Goal: Navigation & Orientation: Find specific page/section

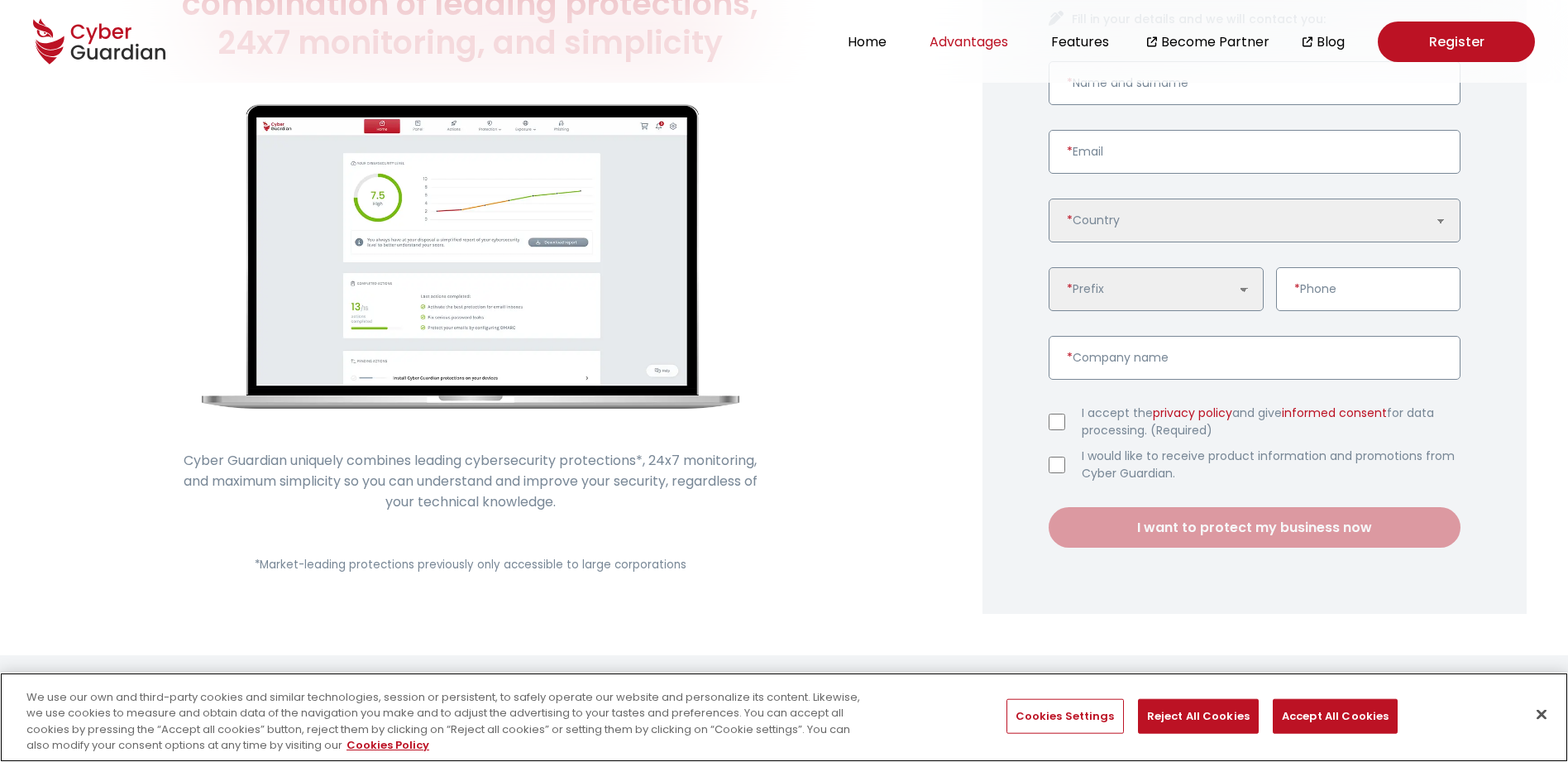
scroll to position [184, 0]
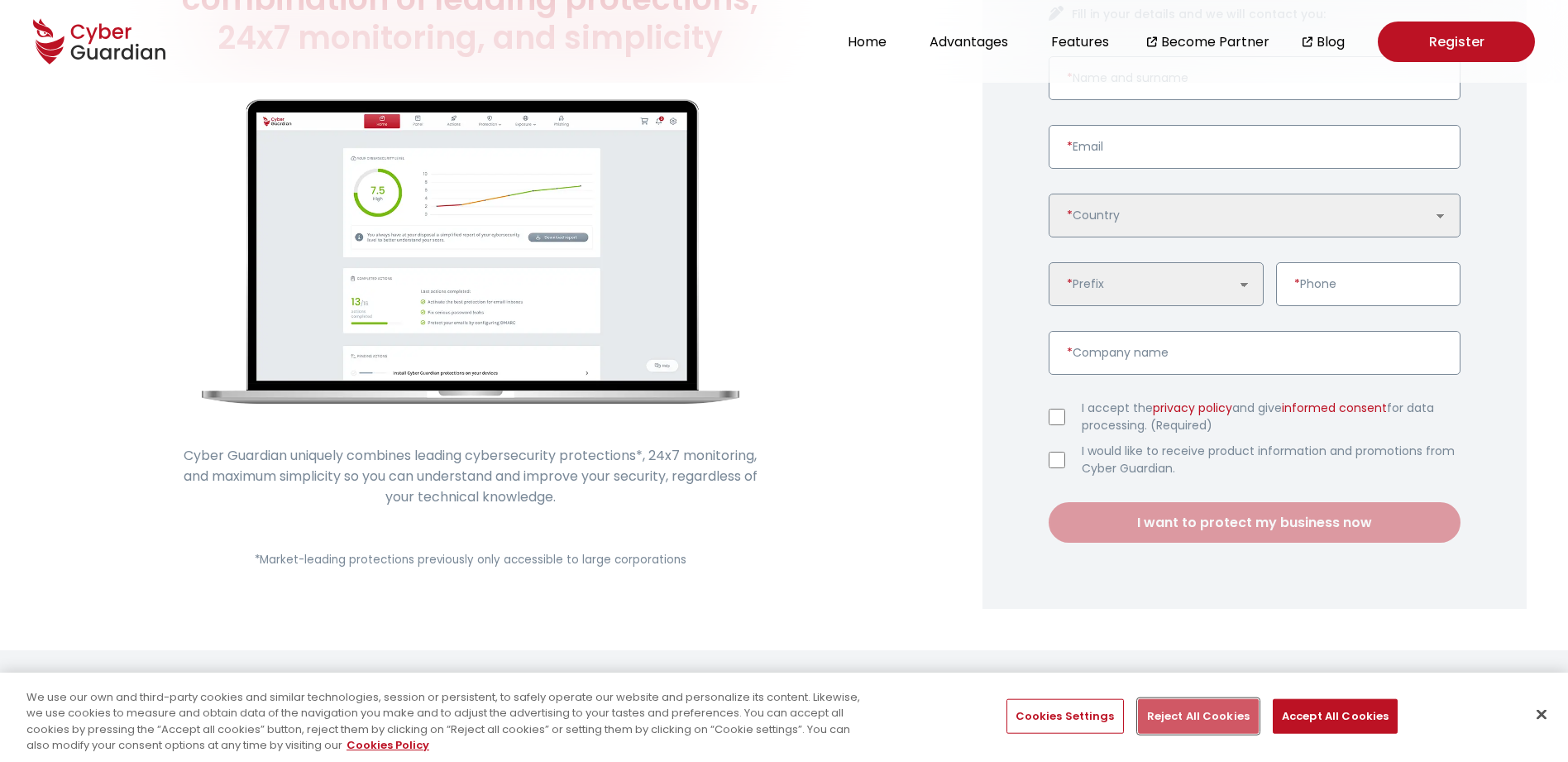
click at [1198, 721] on button "Reject All Cookies" at bounding box center [1198, 716] width 121 height 35
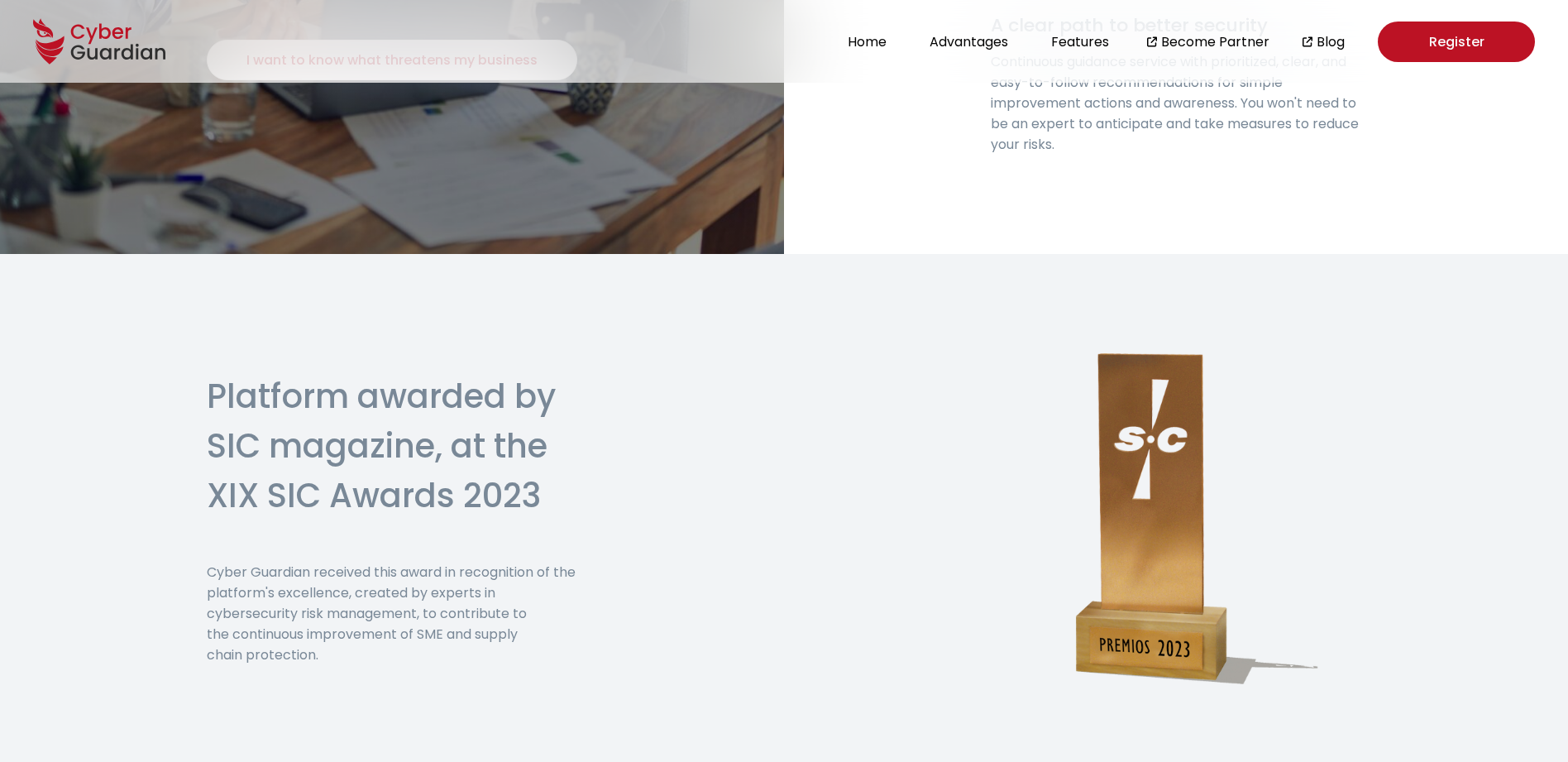
scroll to position [4054, 0]
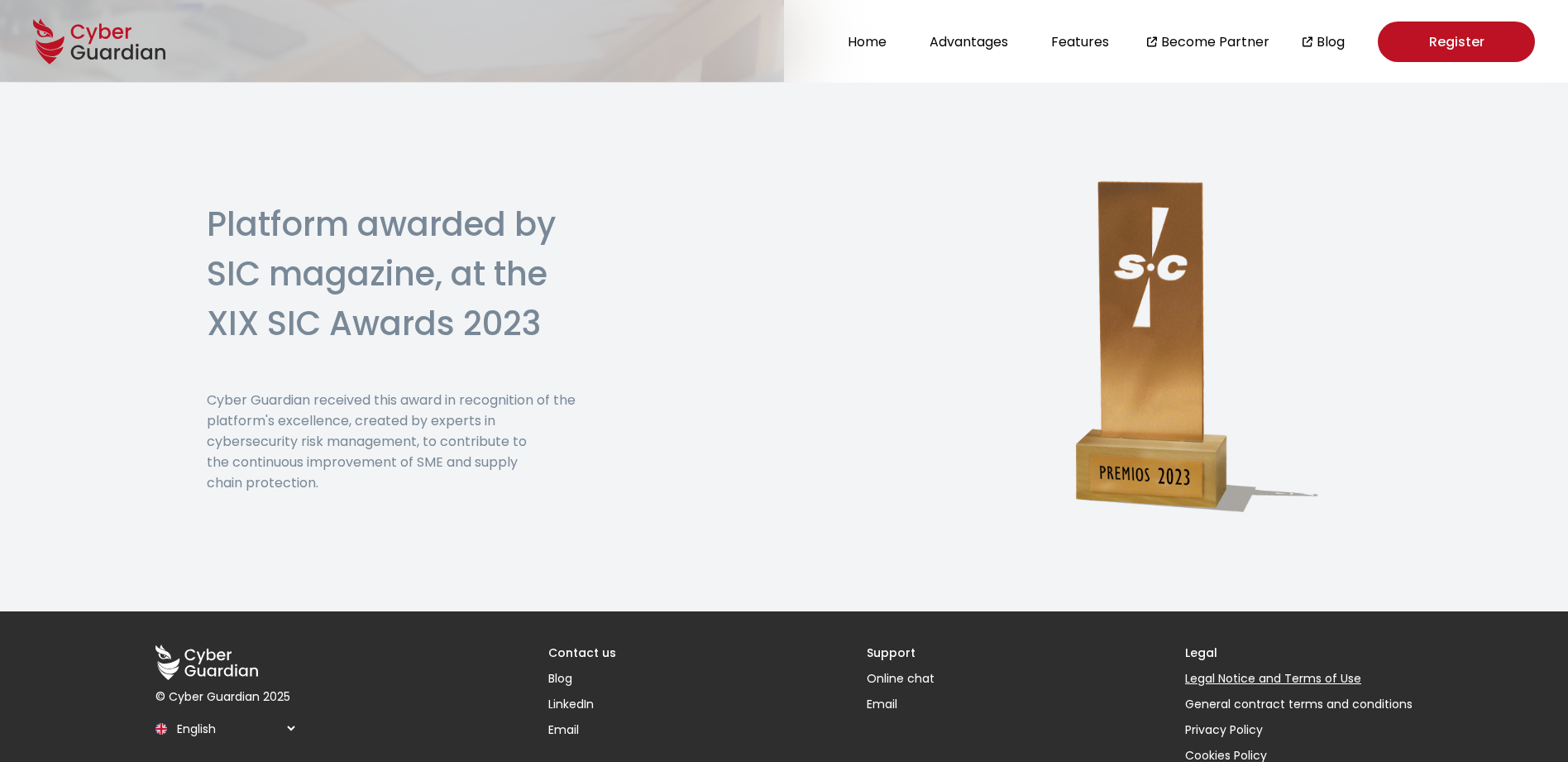
click at [1228, 670] on link "Legal Notice and Terms of Use" at bounding box center [1298, 679] width 227 height 18
click at [1199, 611] on div "© Cyber Guardian 2025 .cls-1 { fill: none; } .cls-2 { clip-path: url(#clippath)…" at bounding box center [784, 704] width 1324 height 186
click at [1205, 644] on h3 "Legal" at bounding box center [1298, 652] width 227 height 18
click at [1202, 644] on h3 "Legal" at bounding box center [1298, 652] width 227 height 18
click at [1097, 533] on div at bounding box center [1176, 345] width 708 height 529
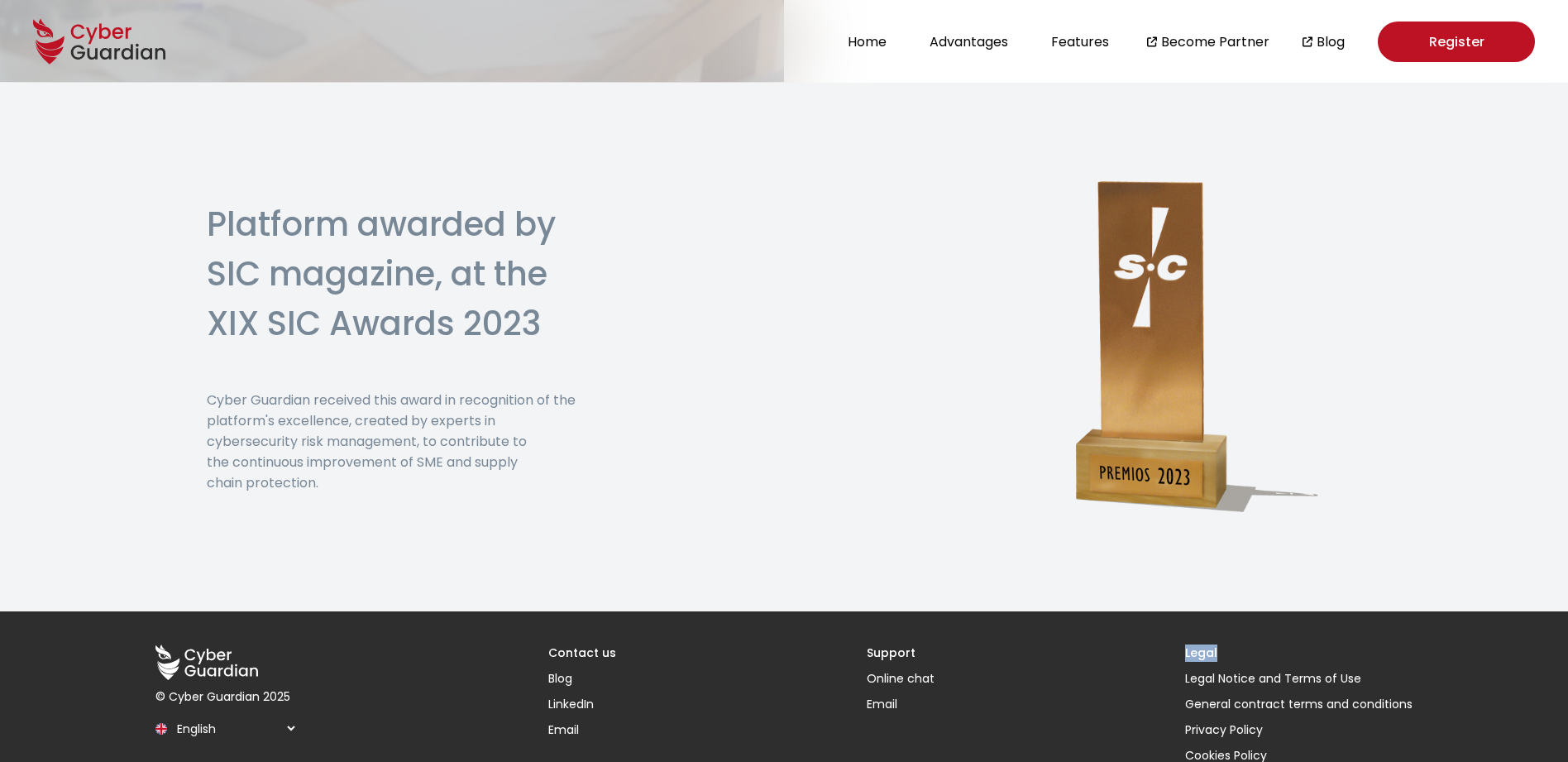
click at [1209, 644] on h3 "Legal" at bounding box center [1298, 652] width 227 height 18
click at [1327, 39] on link "Blog" at bounding box center [1331, 42] width 28 height 21
click at [1204, 644] on h3 "Legal" at bounding box center [1298, 652] width 227 height 18
click at [1193, 644] on h3 "Legal" at bounding box center [1298, 652] width 227 height 18
click at [1221, 670] on link "Legal Notice and Terms of Use" at bounding box center [1298, 679] width 227 height 18
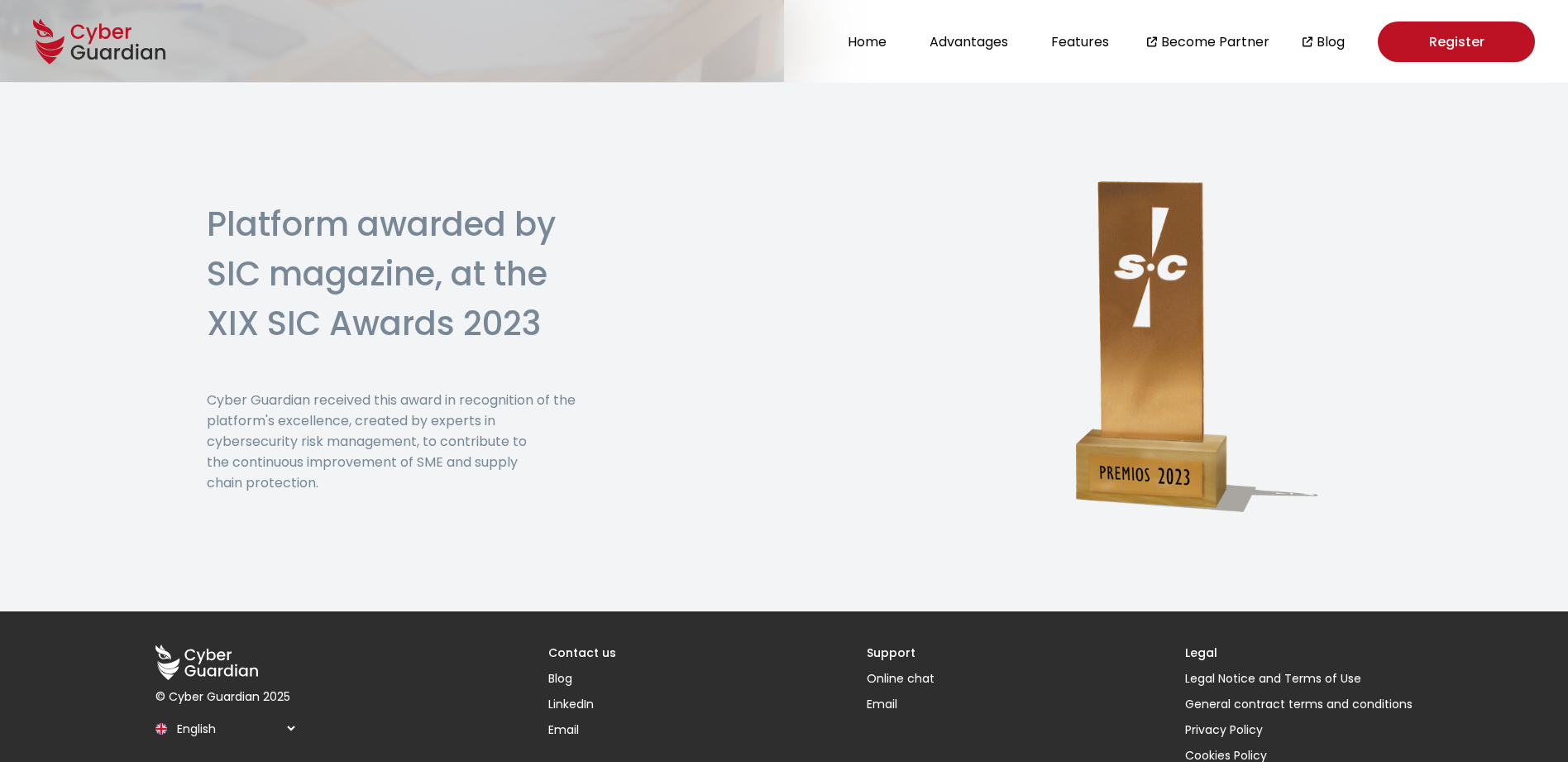
click at [1209, 644] on h3 "Legal" at bounding box center [1298, 652] width 227 height 18
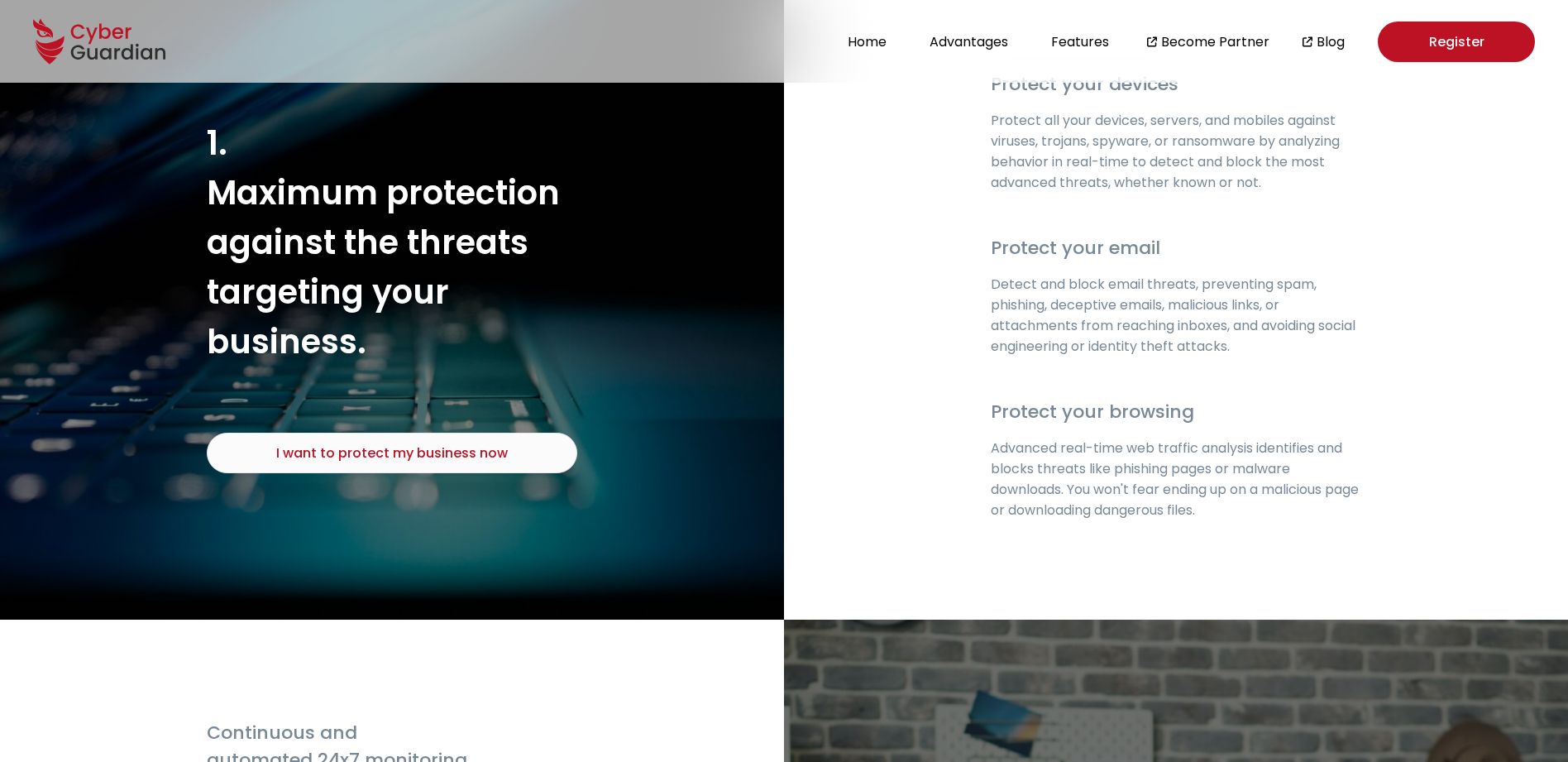
scroll to position [1928, 0]
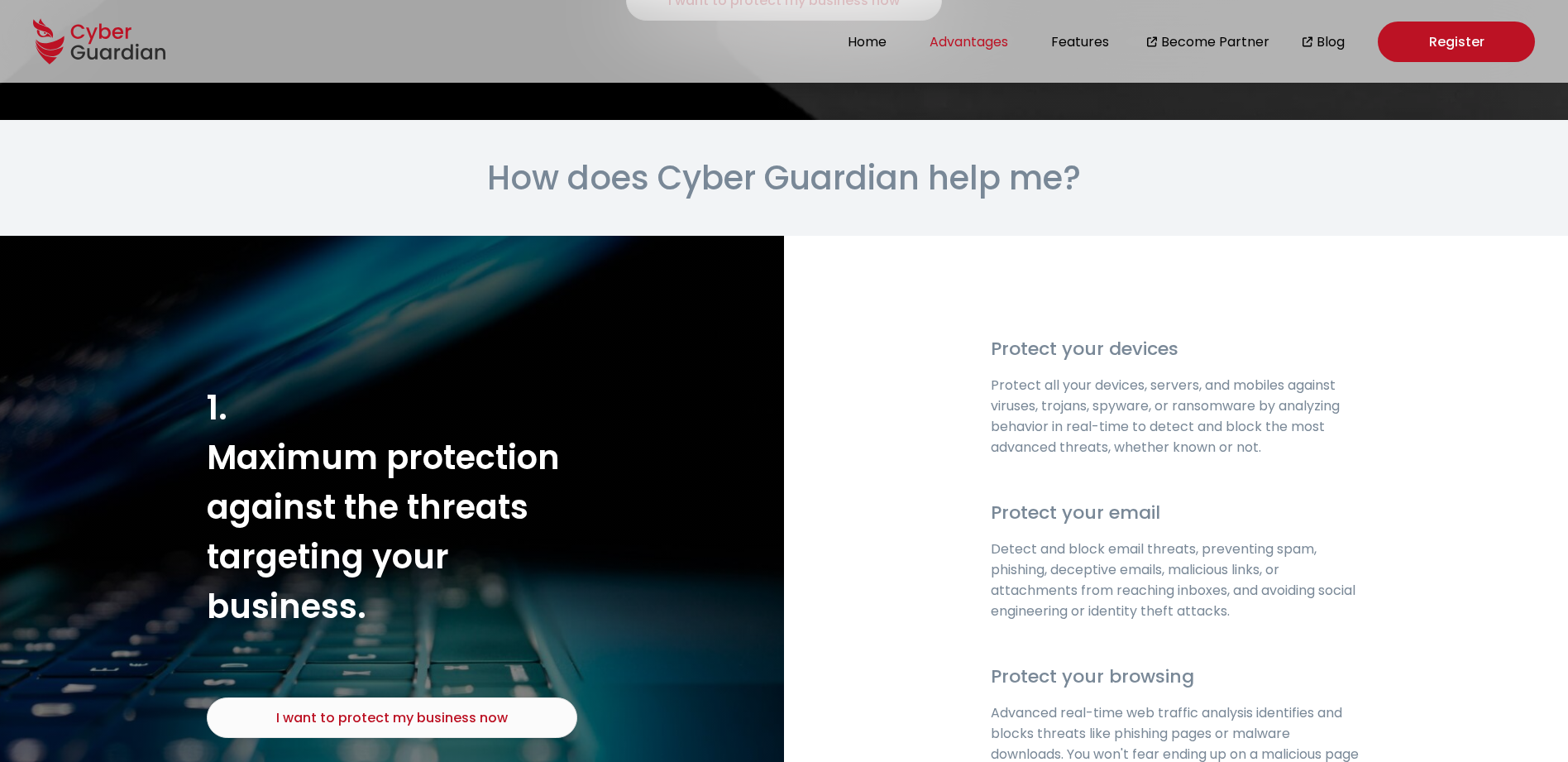
click at [966, 46] on button "Advantages" at bounding box center [969, 42] width 89 height 22
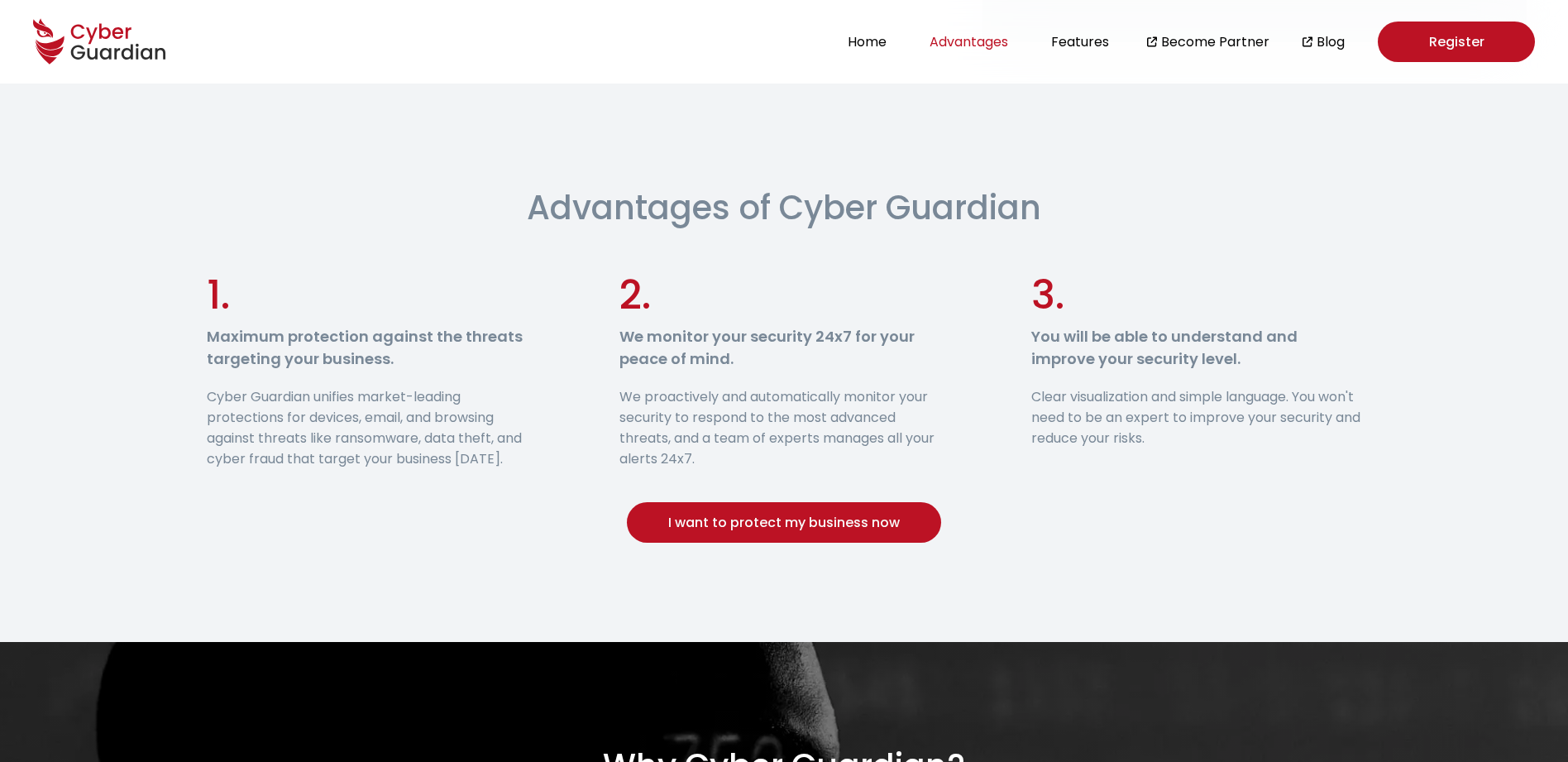
scroll to position [0, 0]
